Goal: Task Accomplishment & Management: Use online tool/utility

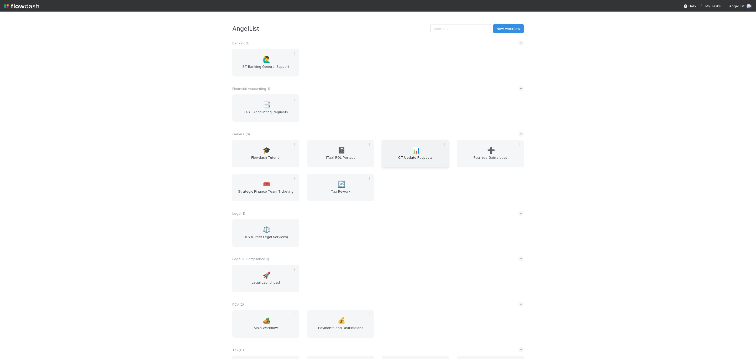
click at [397, 140] on div "📊 CT Update Requests" at bounding box center [415, 154] width 67 height 28
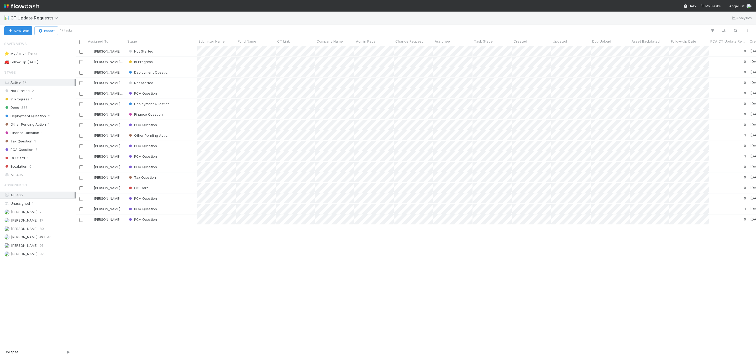
scroll to position [306, 674]
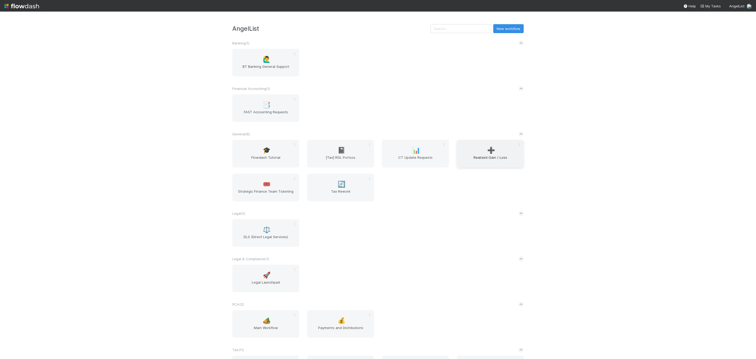
click at [515, 162] on span "Realized Gain / Loss" at bounding box center [490, 160] width 63 height 10
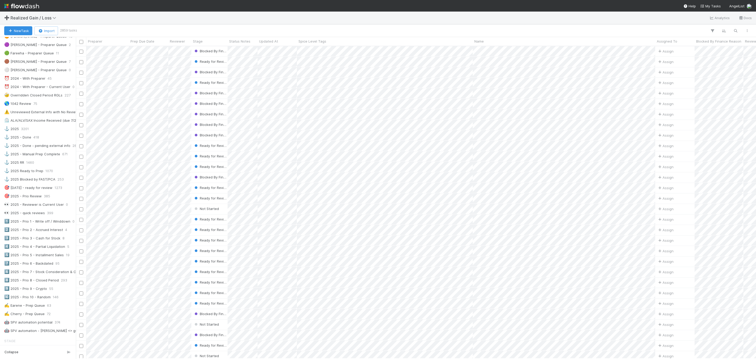
scroll to position [197, 0]
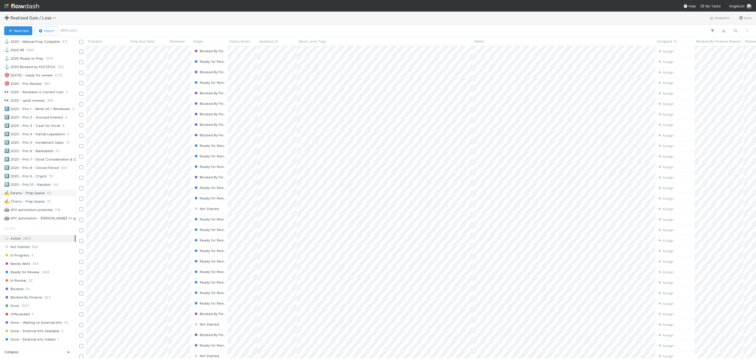
drag, startPoint x: 22, startPoint y: 202, endPoint x: 56, endPoint y: 202, distance: 34.1
click at [22, 196] on div "✍️ Earene - Prep Queue" at bounding box center [24, 193] width 41 height 7
click at [197, 28] on div at bounding box center [412, 30] width 680 height 7
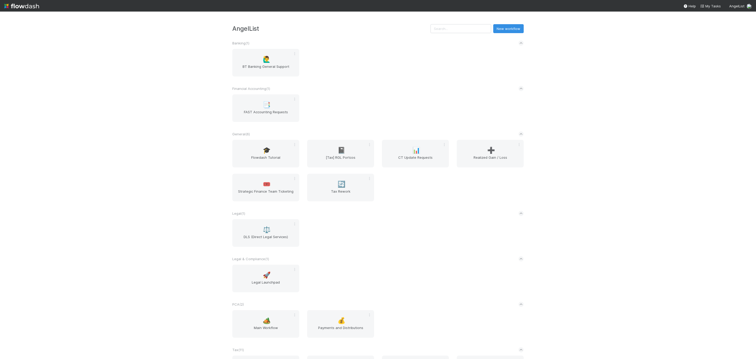
click at [424, 76] on div "🙋‍♂️ BT Banking General Support" at bounding box center [377, 66] width 299 height 34
click at [491, 148] on span "➕" at bounding box center [491, 150] width 8 height 7
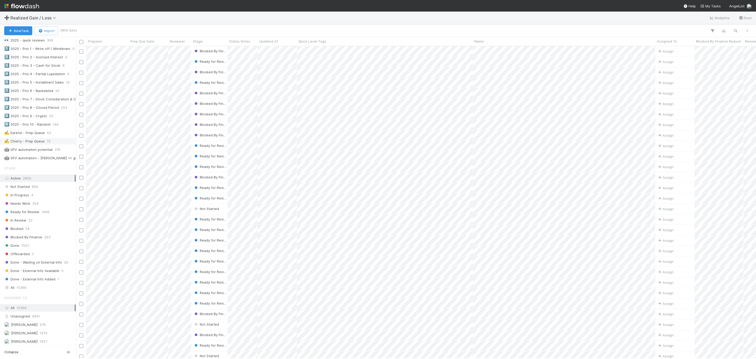
scroll to position [276, 0]
click at [35, 118] on div "✍️ Earene - Prep Queue 63" at bounding box center [38, 114] width 76 height 7
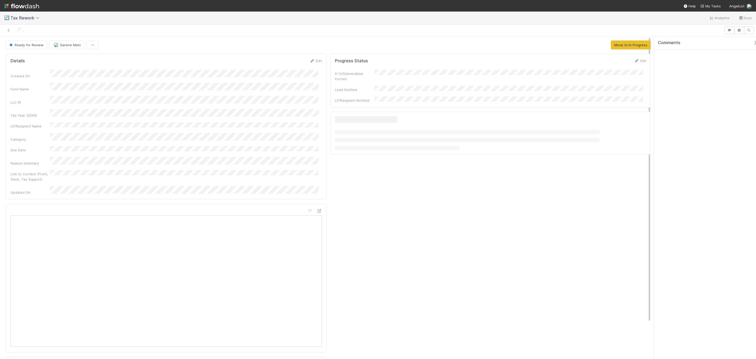
click at [210, 93] on div "Created On Fund Name LLC ID Tax Year (20XX) LP/Recipient Name Category Due Date…" at bounding box center [165, 132] width 311 height 125
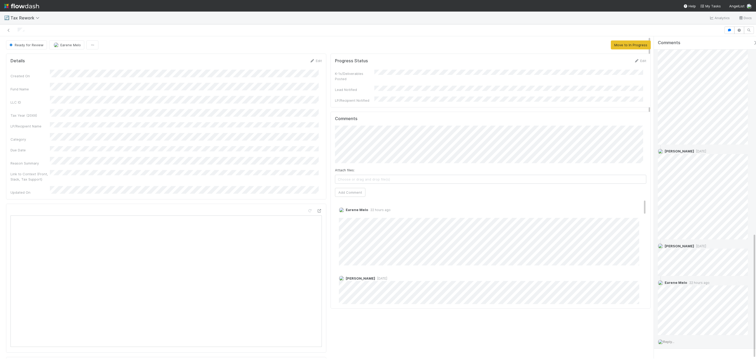
scroll to position [506, 0]
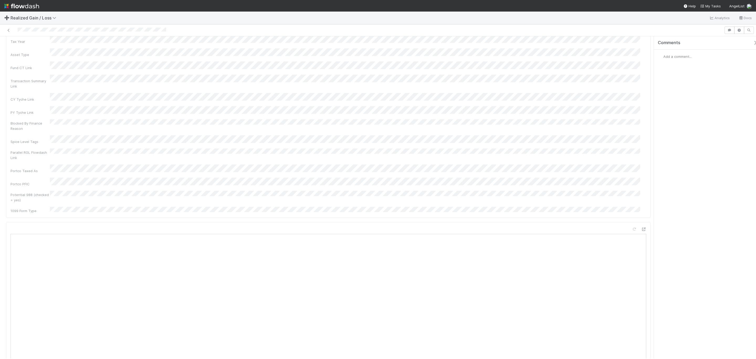
scroll to position [79, 0]
click at [258, 152] on div "Name Id Tax Year Asset Type Fund CT Link Transaction Summary Link CY Tyche Link…" at bounding box center [328, 93] width 636 height 204
